Goal: Entertainment & Leisure: Consume media (video, audio)

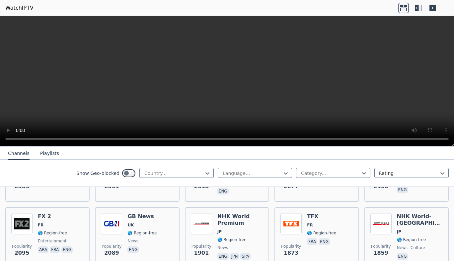
scroll to position [385, 0]
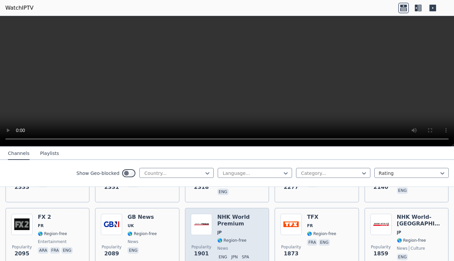
click at [203, 224] on img at bounding box center [201, 223] width 21 height 21
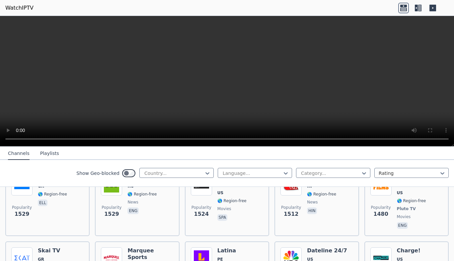
scroll to position [677, 0]
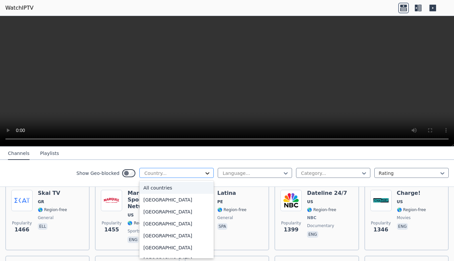
click at [204, 170] on icon at bounding box center [207, 173] width 7 height 7
type input "***"
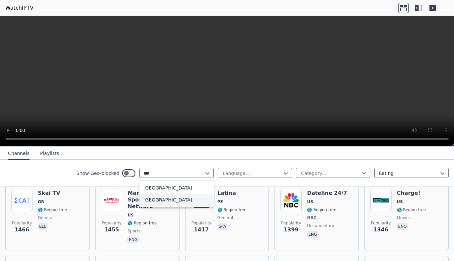
click at [157, 199] on div "[GEOGRAPHIC_DATA]" at bounding box center [176, 200] width 74 height 12
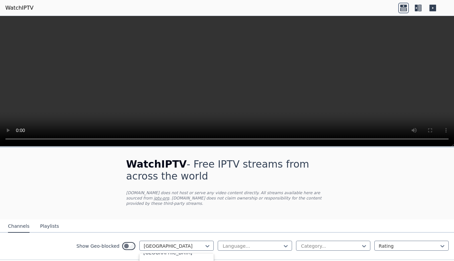
scroll to position [988, 0]
click at [58, 237] on div "Show Geo-blocked Indonesia Language... Category... Rating" at bounding box center [227, 245] width 454 height 27
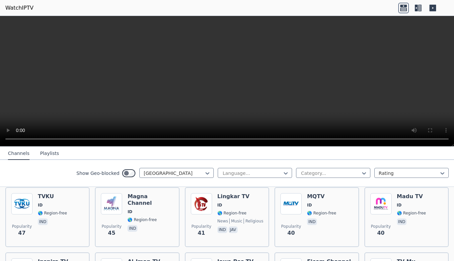
scroll to position [292, 0]
